Goal: Task Accomplishment & Management: Use online tool/utility

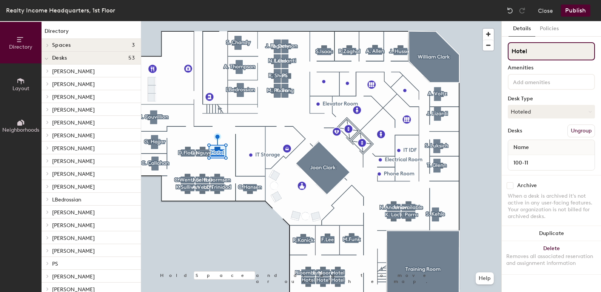
click at [535, 53] on input "Hotel" at bounding box center [551, 51] width 87 height 18
type input "H"
type input "[PERSON_NAME]"
click at [544, 113] on button "Hoteled" at bounding box center [551, 112] width 87 height 14
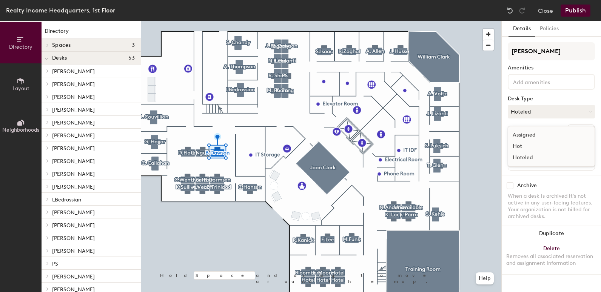
click at [529, 132] on div "Assigned" at bounding box center [546, 134] width 76 height 11
click at [573, 9] on button "Publish" at bounding box center [576, 11] width 30 height 12
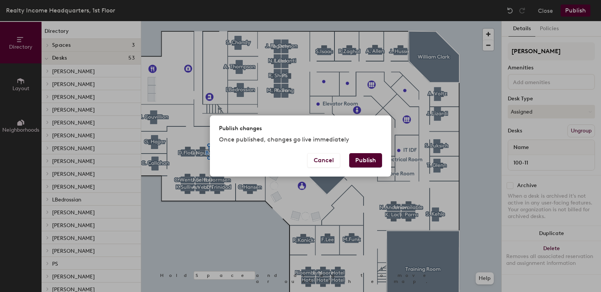
click at [375, 162] on button "Publish" at bounding box center [365, 160] width 33 height 14
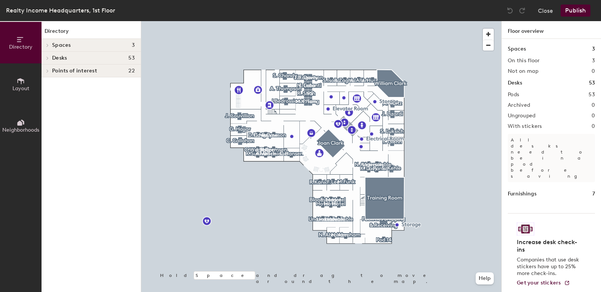
click at [266, 21] on div at bounding box center [321, 21] width 360 height 0
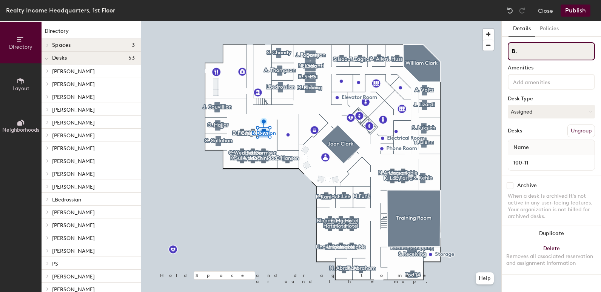
type input "B"
type input "Hotel"
click at [554, 111] on button "Assigned" at bounding box center [551, 112] width 87 height 14
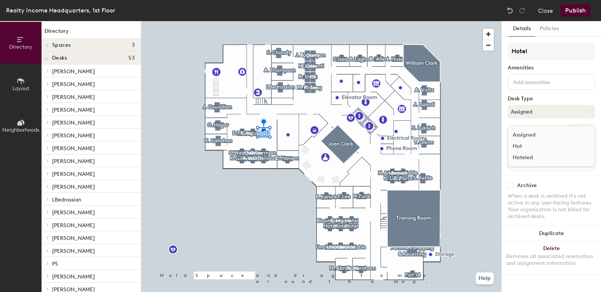
click at [525, 159] on div "Hoteled" at bounding box center [546, 157] width 76 height 11
click at [575, 8] on button "Publish" at bounding box center [576, 11] width 30 height 12
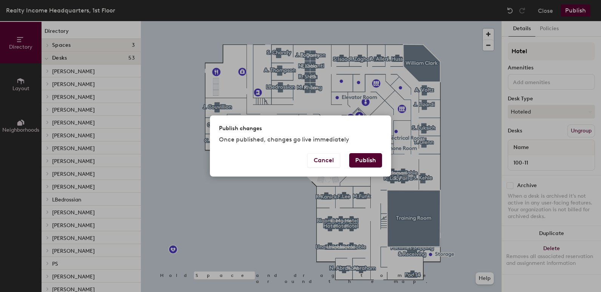
click at [367, 157] on button "Publish" at bounding box center [365, 160] width 33 height 14
